Goal: Find specific fact

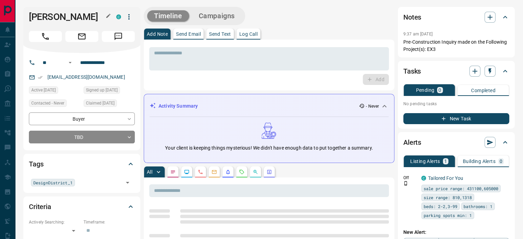
click at [109, 18] on icon "button" at bounding box center [109, 16] width 6 height 6
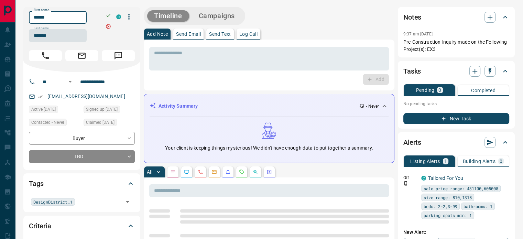
click at [84, 16] on input "******" at bounding box center [58, 17] width 58 height 13
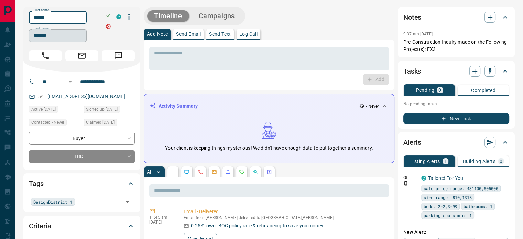
click at [58, 35] on input "*******" at bounding box center [58, 35] width 58 height 13
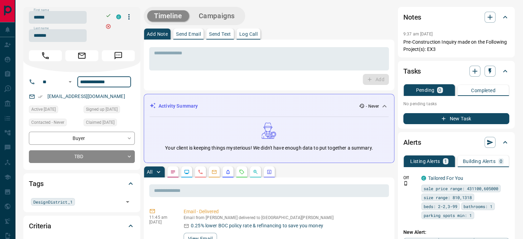
click at [102, 83] on input "**********" at bounding box center [104, 81] width 54 height 11
click at [106, 95] on div "[EMAIL_ADDRESS][DOMAIN_NAME]" at bounding box center [82, 96] width 106 height 11
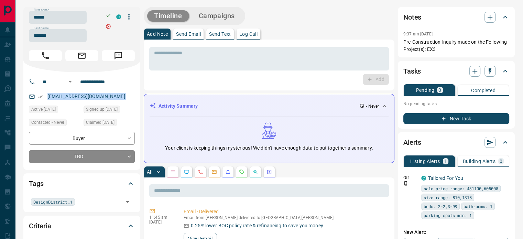
click at [106, 95] on div "[EMAIL_ADDRESS][DOMAIN_NAME]" at bounding box center [82, 96] width 106 height 11
copy link "[EMAIL_ADDRESS][DOMAIN_NAME]"
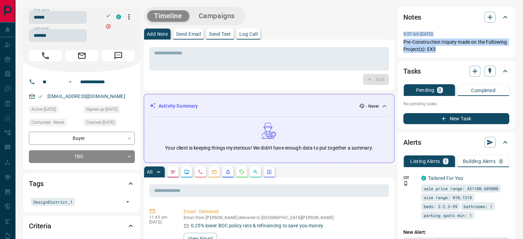
copy div "9:37 am [DATE] Pre-Construction Inquiry made on the Following Project(s): EX3"
drag, startPoint x: 442, startPoint y: 51, endPoint x: 401, endPoint y: 36, distance: 43.6
click at [401, 36] on div "Notes 9:37 am [DATE] Pre-Construction Inquiry made on the Following Project(s):…" at bounding box center [456, 32] width 117 height 51
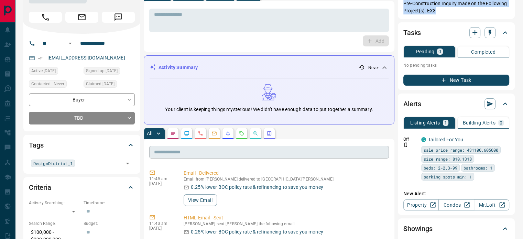
scroll to position [69, 0]
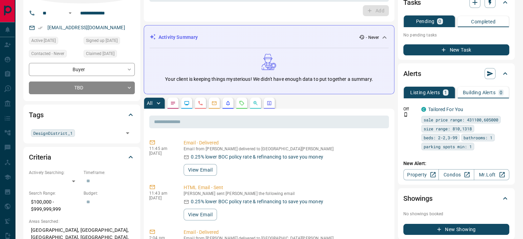
click at [201, 107] on button "button" at bounding box center [200, 103] width 11 height 11
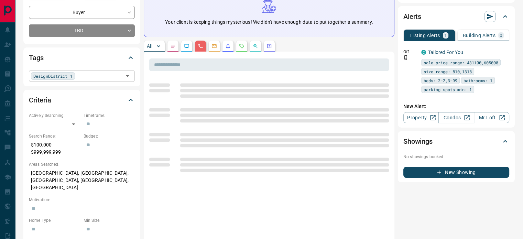
scroll to position [138, 0]
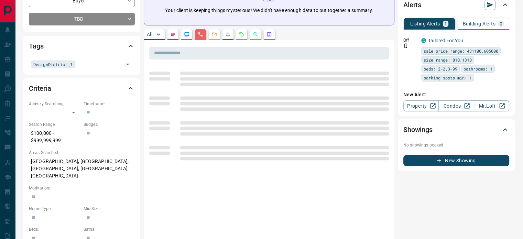
click at [61, 166] on p "[GEOGRAPHIC_DATA], [GEOGRAPHIC_DATA], [GEOGRAPHIC_DATA], [GEOGRAPHIC_DATA], [GE…" at bounding box center [82, 169] width 106 height 26
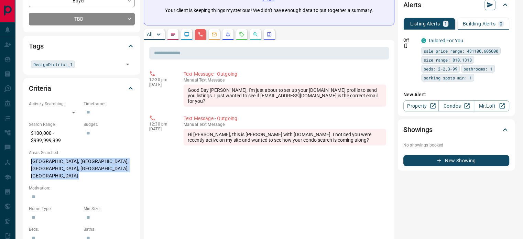
click at [61, 166] on p "[GEOGRAPHIC_DATA], [GEOGRAPHIC_DATA], [GEOGRAPHIC_DATA], [GEOGRAPHIC_DATA], [GE…" at bounding box center [82, 169] width 106 height 26
copy p "[GEOGRAPHIC_DATA], [GEOGRAPHIC_DATA], [GEOGRAPHIC_DATA], [GEOGRAPHIC_DATA], [GE…"
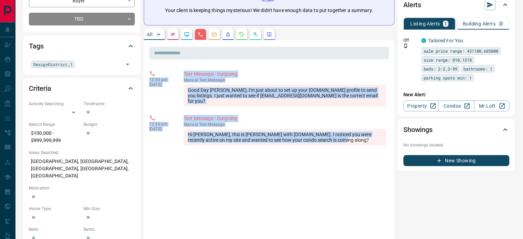
copy div "12:30 pm [DATE] Text Message - Outgoing manual Text Message Good Day [PERSON_NA…"
drag, startPoint x: 331, startPoint y: 138, endPoint x: 146, endPoint y: 80, distance: 193.8
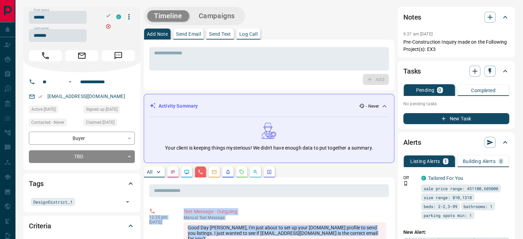
scroll to position [0, 0]
